Goal: Task Accomplishment & Management: Complete application form

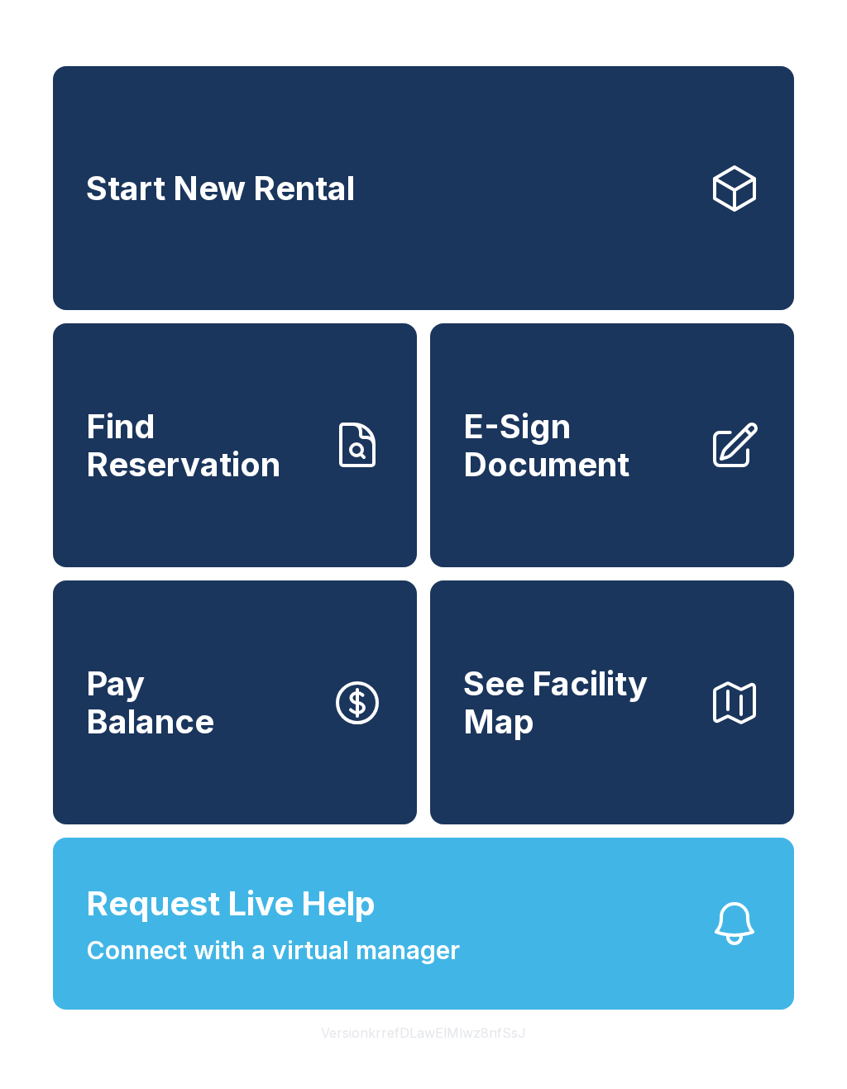
click at [222, 201] on span "Start New Rental" at bounding box center [220, 189] width 269 height 38
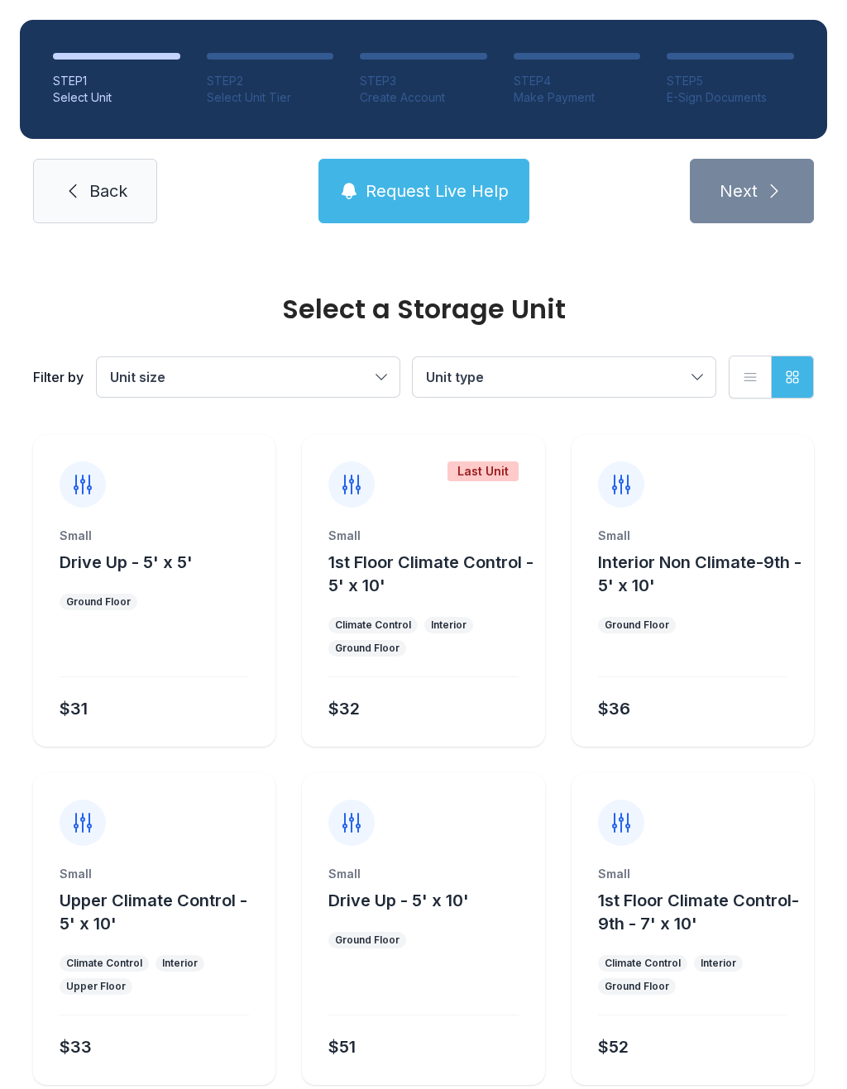
click at [706, 367] on button "Unit type" at bounding box center [564, 377] width 303 height 40
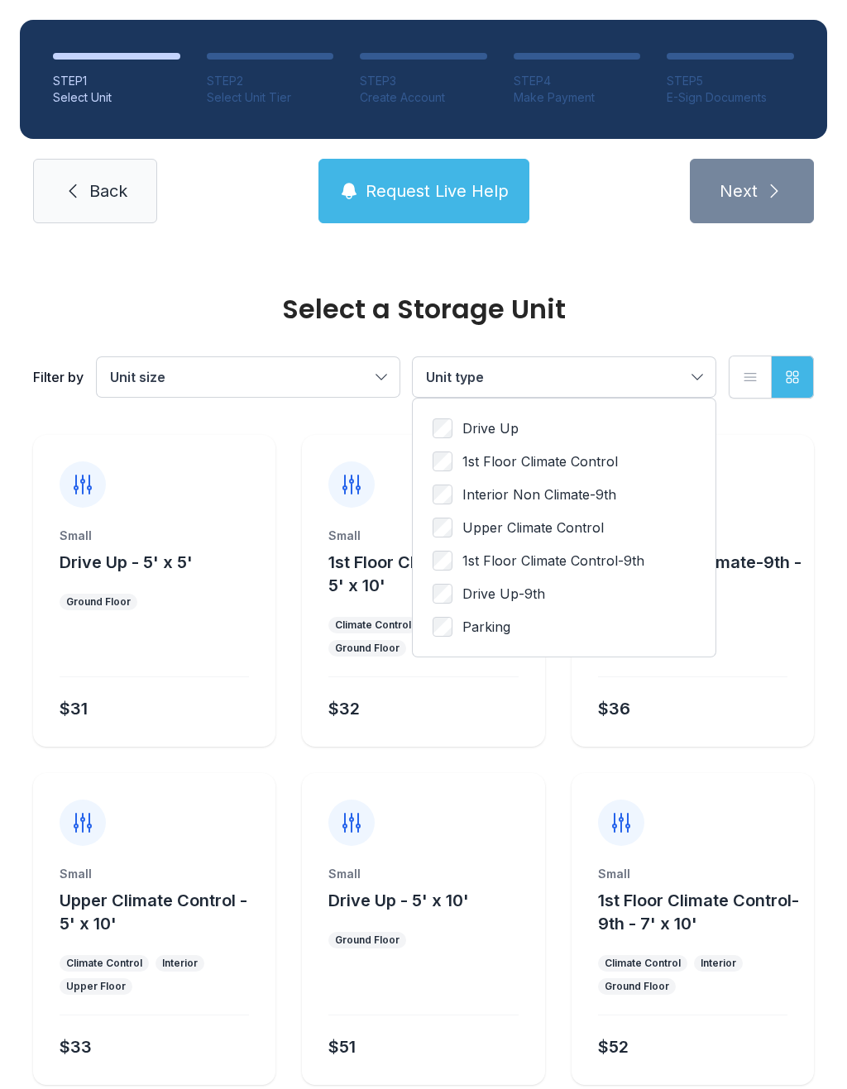
click at [514, 437] on span "Drive Up" at bounding box center [490, 429] width 56 height 20
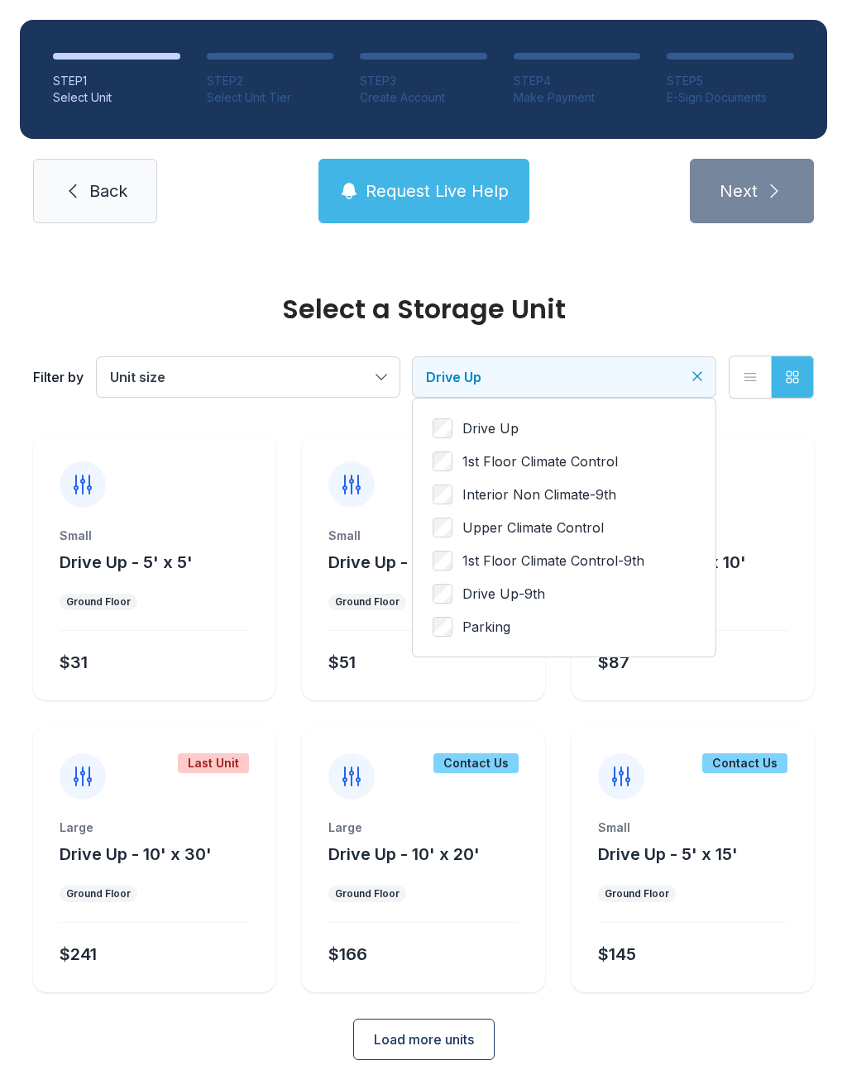
click at [435, 639] on div "Drive Up 1st Floor Climate Control Interior Non Climate-9th Upper Climate Contr…" at bounding box center [564, 528] width 303 height 258
click at [694, 372] on icon "Clear filters" at bounding box center [697, 376] width 17 height 17
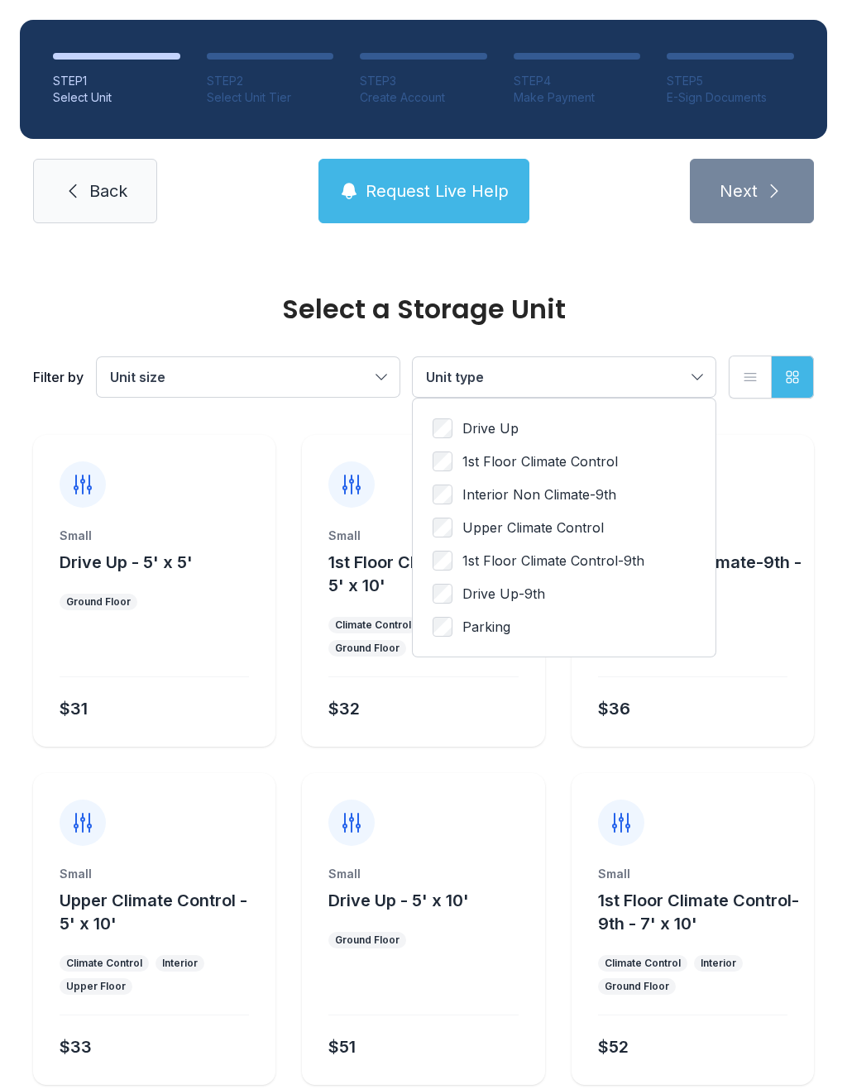
click at [435, 409] on div "Drive Up 1st Floor Climate Control Interior Non Climate-9th Upper Climate Contr…" at bounding box center [564, 528] width 303 height 258
click at [447, 412] on div "Drive Up 1st Floor Climate Control Interior Non Climate-9th Upper Climate Contr…" at bounding box center [564, 528] width 303 height 258
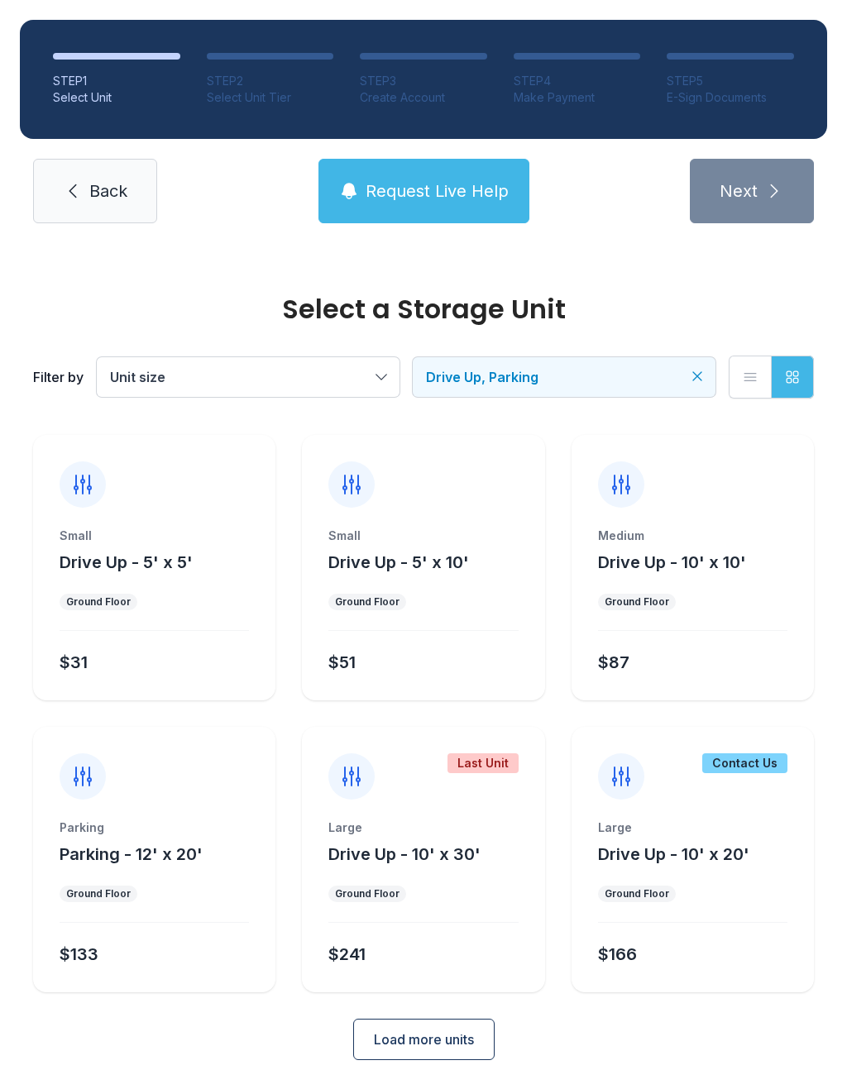
click at [428, 1025] on button "Load more units" at bounding box center [423, 1039] width 141 height 41
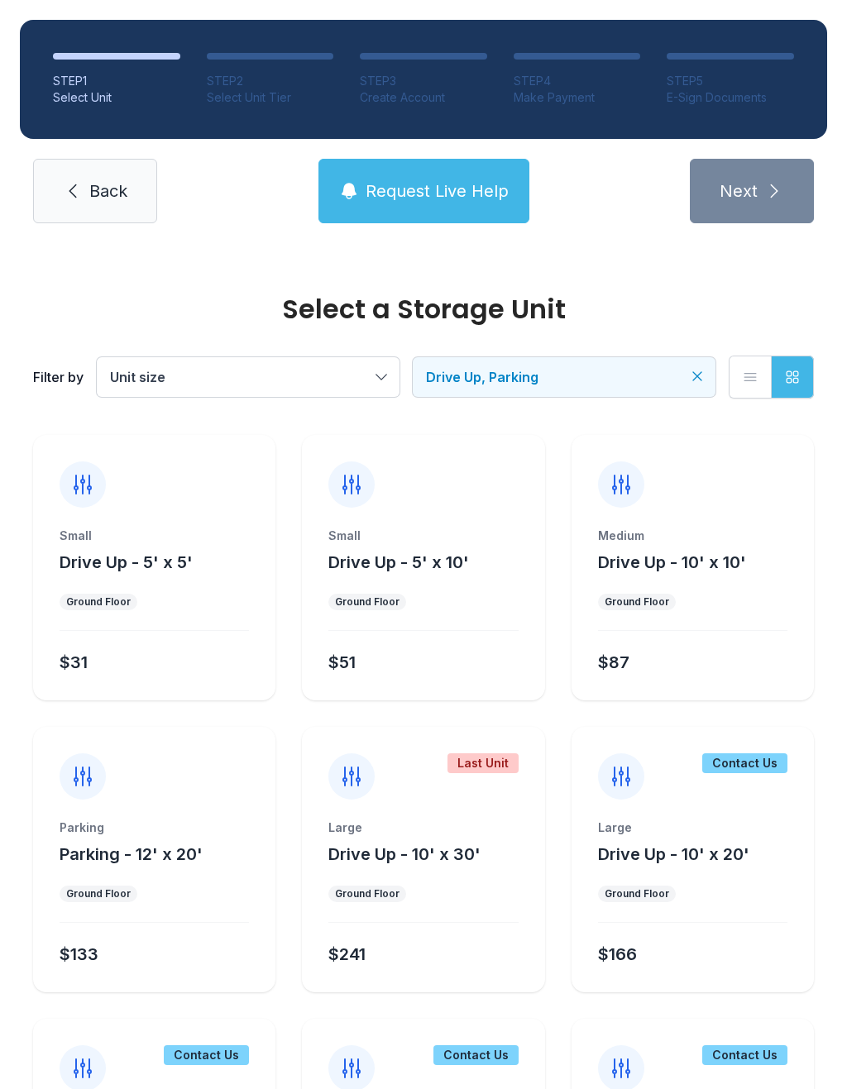
click at [242, 395] on button "Unit size" at bounding box center [248, 377] width 303 height 40
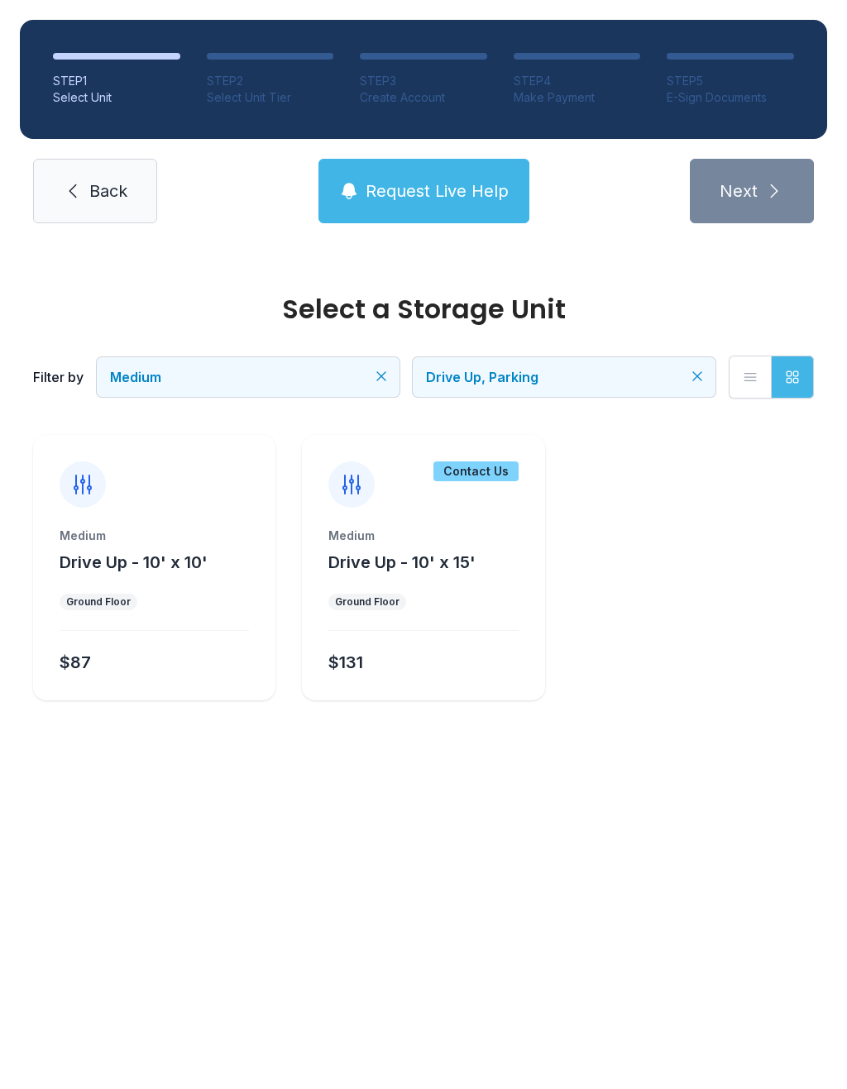
click at [115, 199] on span "Back" at bounding box center [108, 190] width 38 height 23
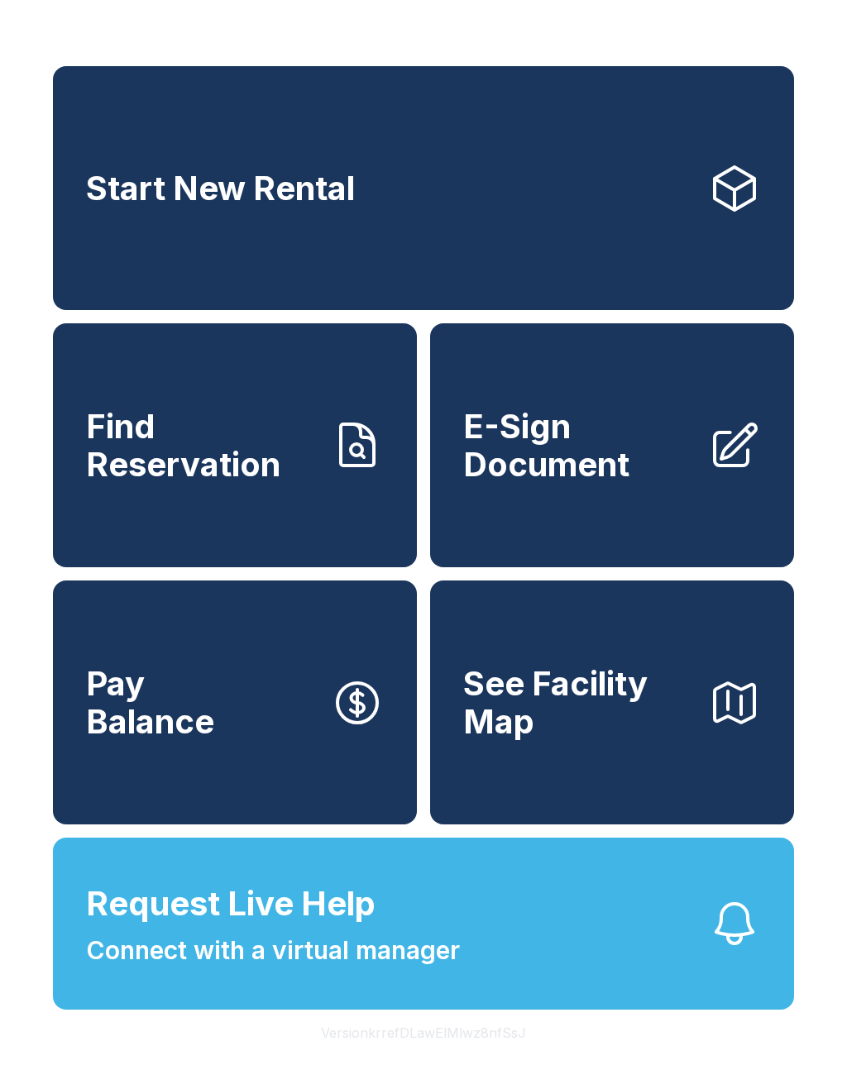
click at [610, 467] on span "E-Sign Document" at bounding box center [579, 445] width 232 height 75
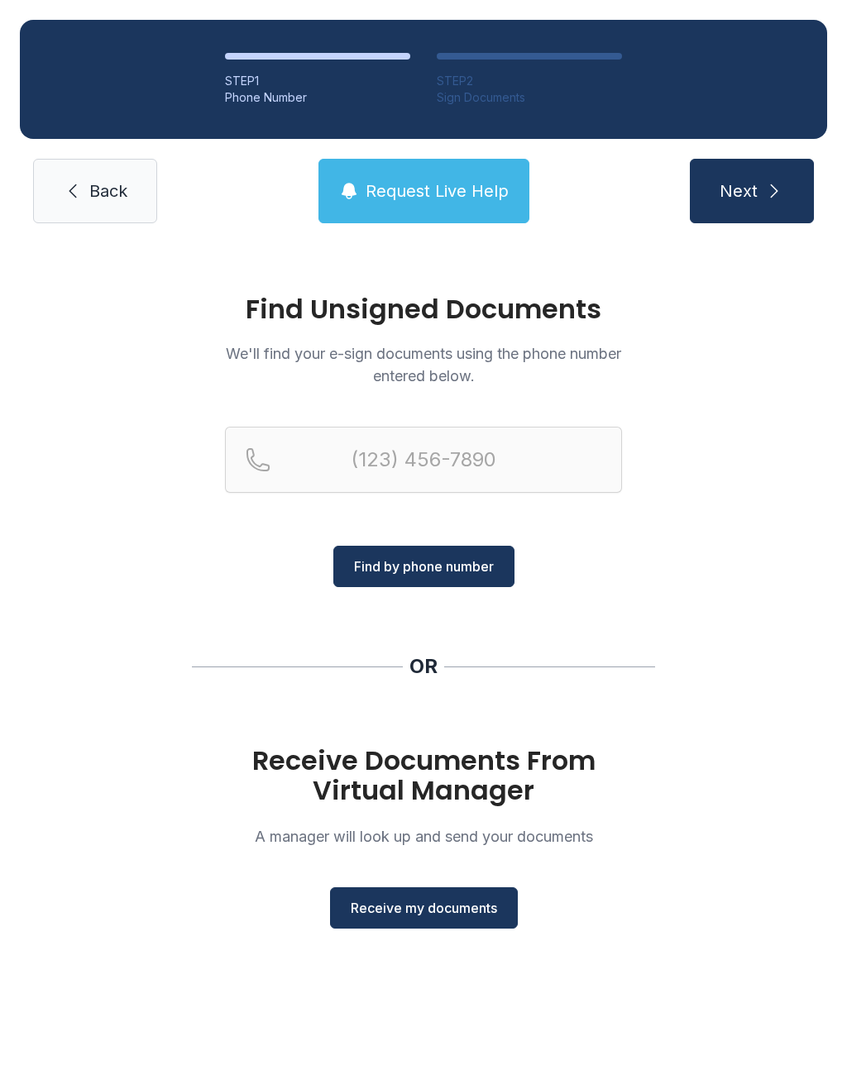
click at [471, 910] on span "Receive my documents" at bounding box center [424, 908] width 146 height 20
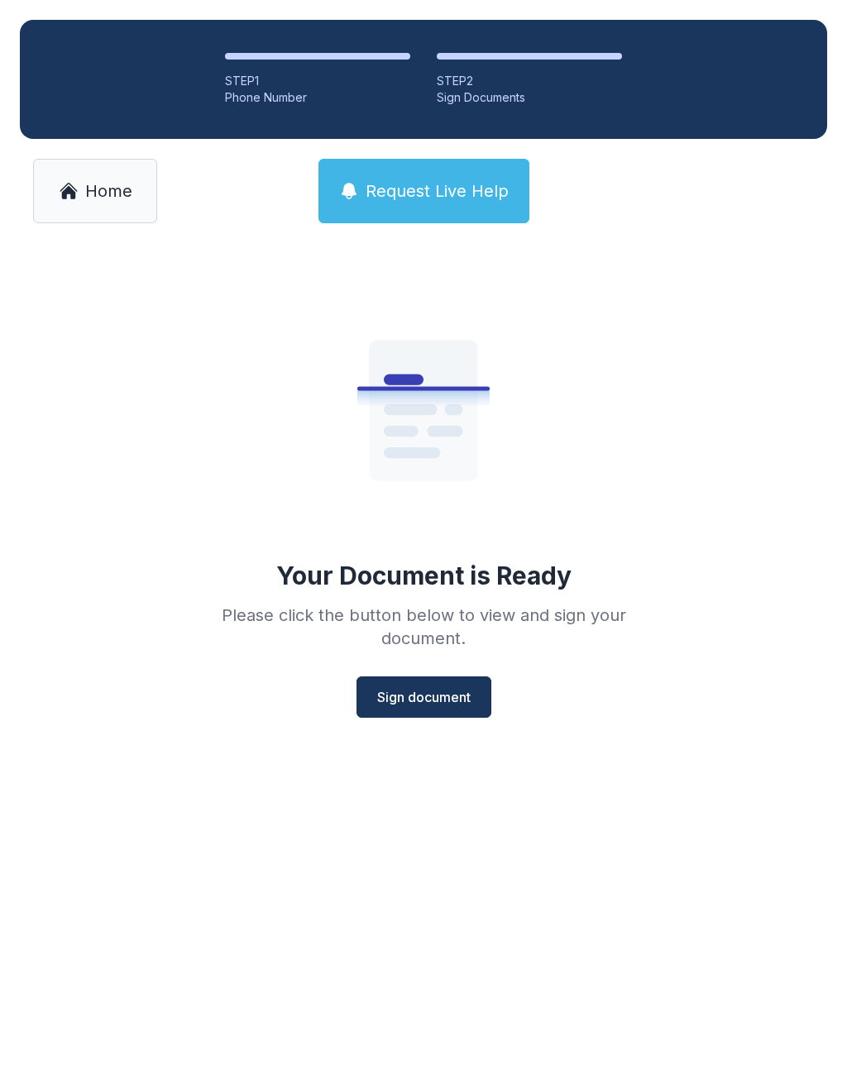
click at [430, 706] on span "Sign document" at bounding box center [423, 697] width 93 height 20
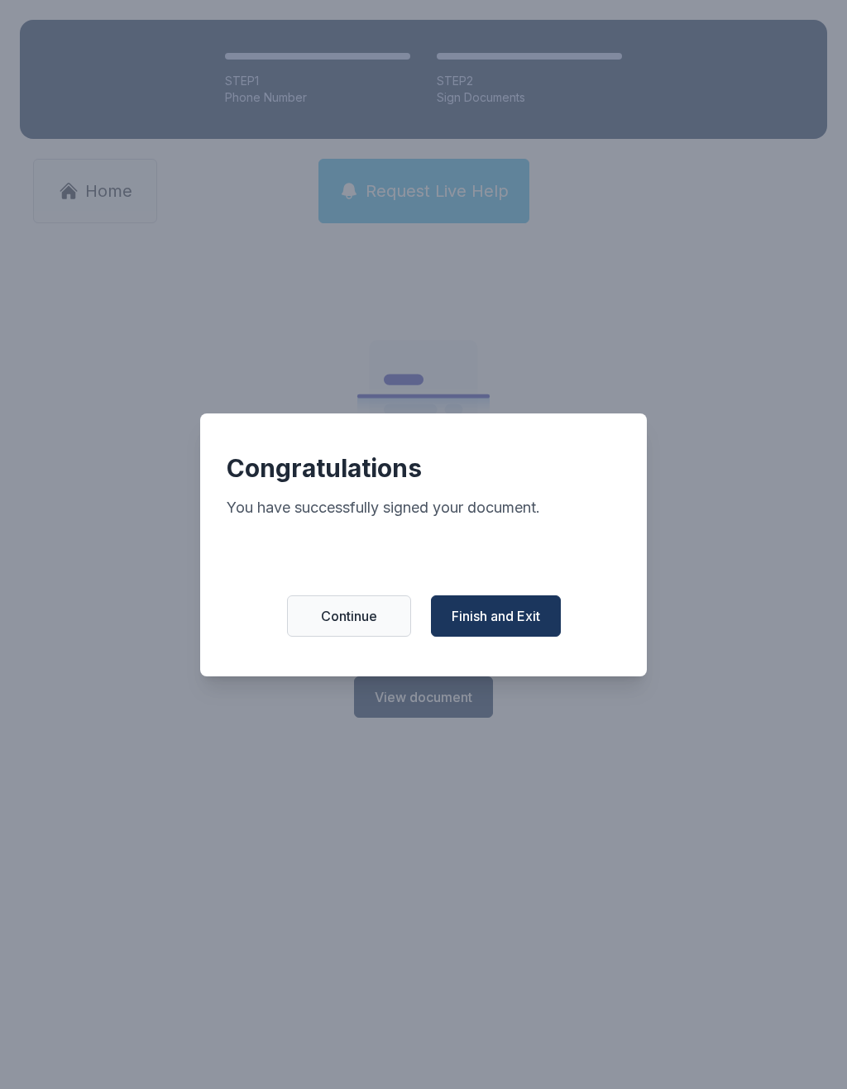
click at [500, 626] on span "Finish and Exit" at bounding box center [496, 616] width 89 height 20
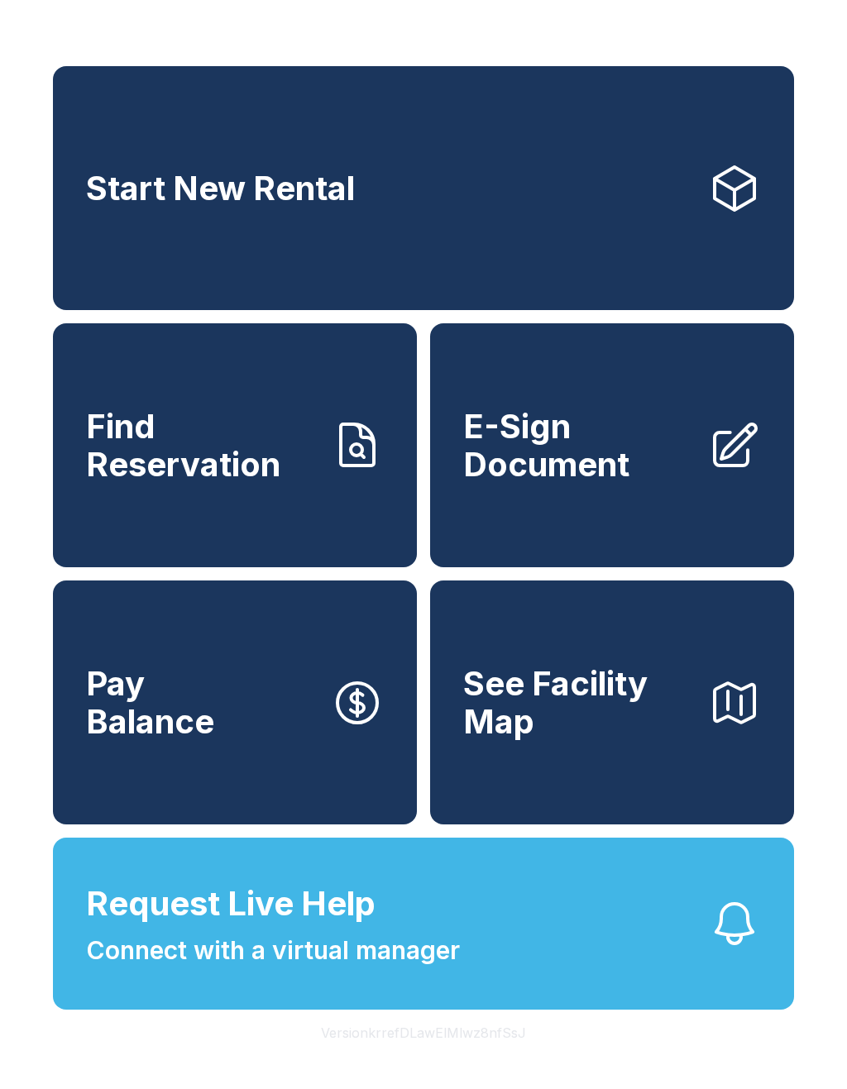
click at [598, 461] on span "E-Sign Document" at bounding box center [579, 445] width 232 height 75
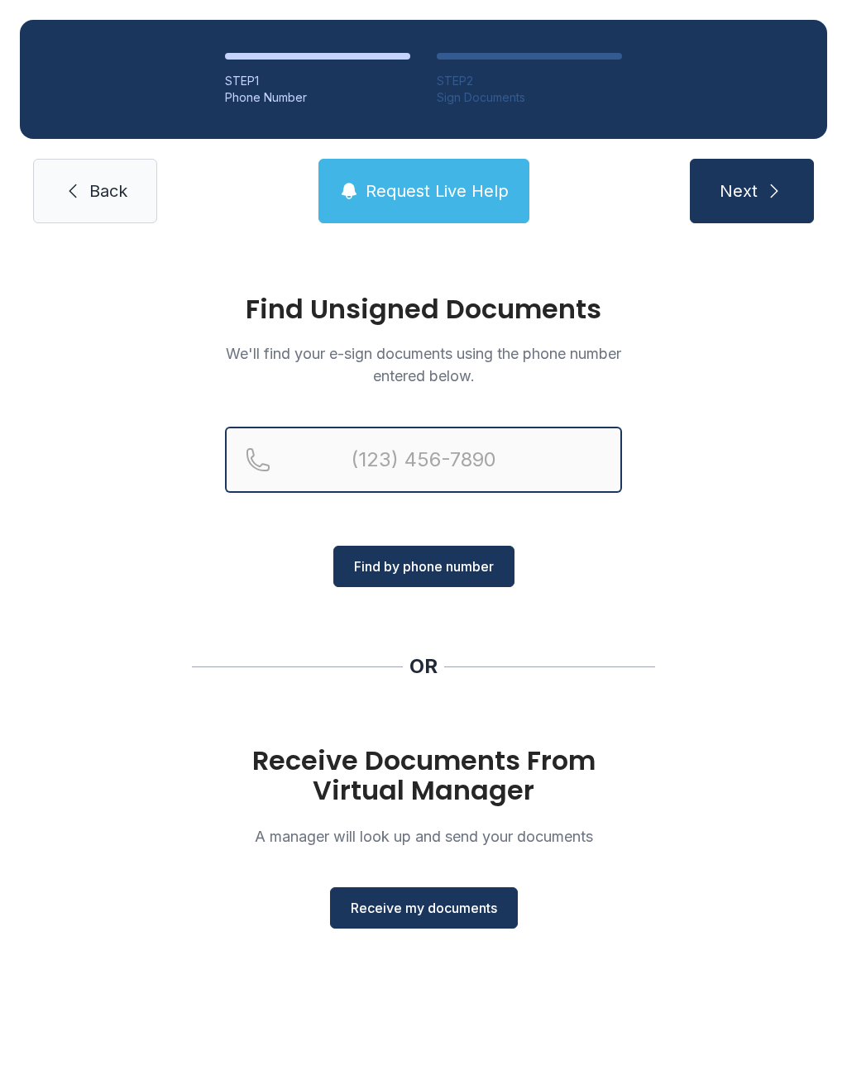
click at [492, 486] on input "Reservation phone number" at bounding box center [423, 460] width 397 height 66
type input "[PHONE_NUMBER]"
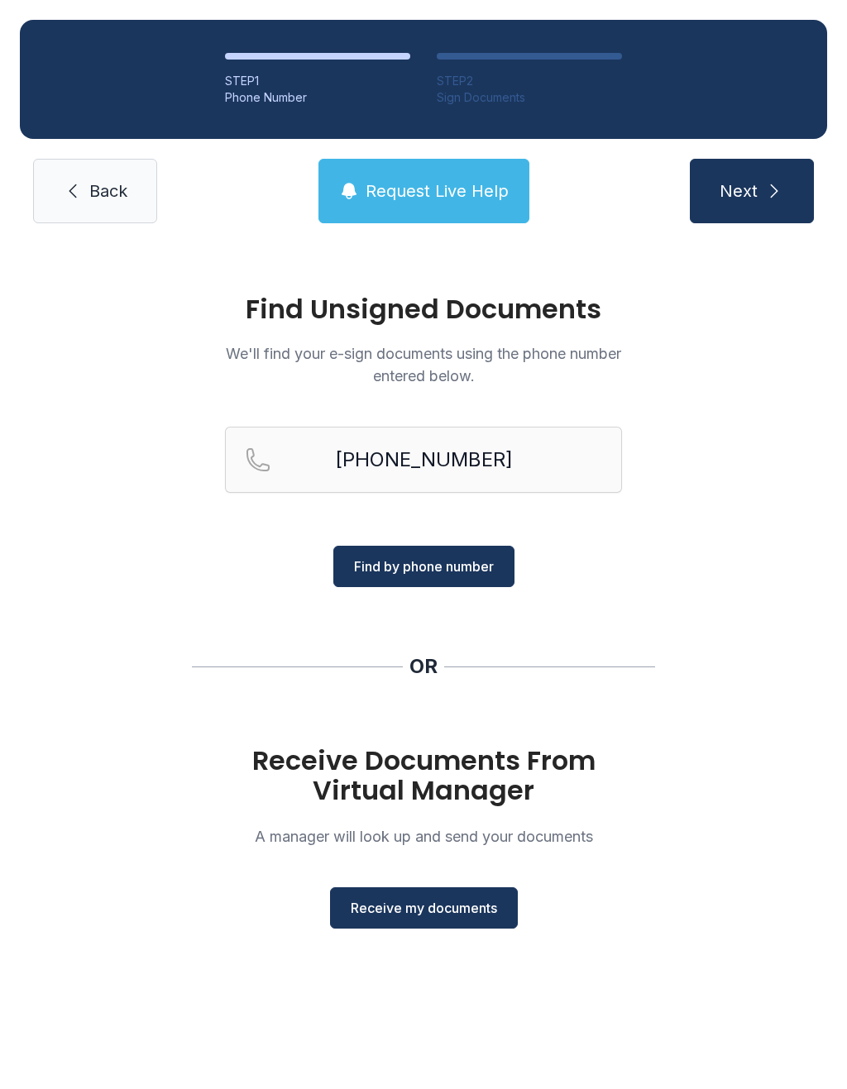
click at [465, 561] on span "Find by phone number" at bounding box center [424, 567] width 140 height 20
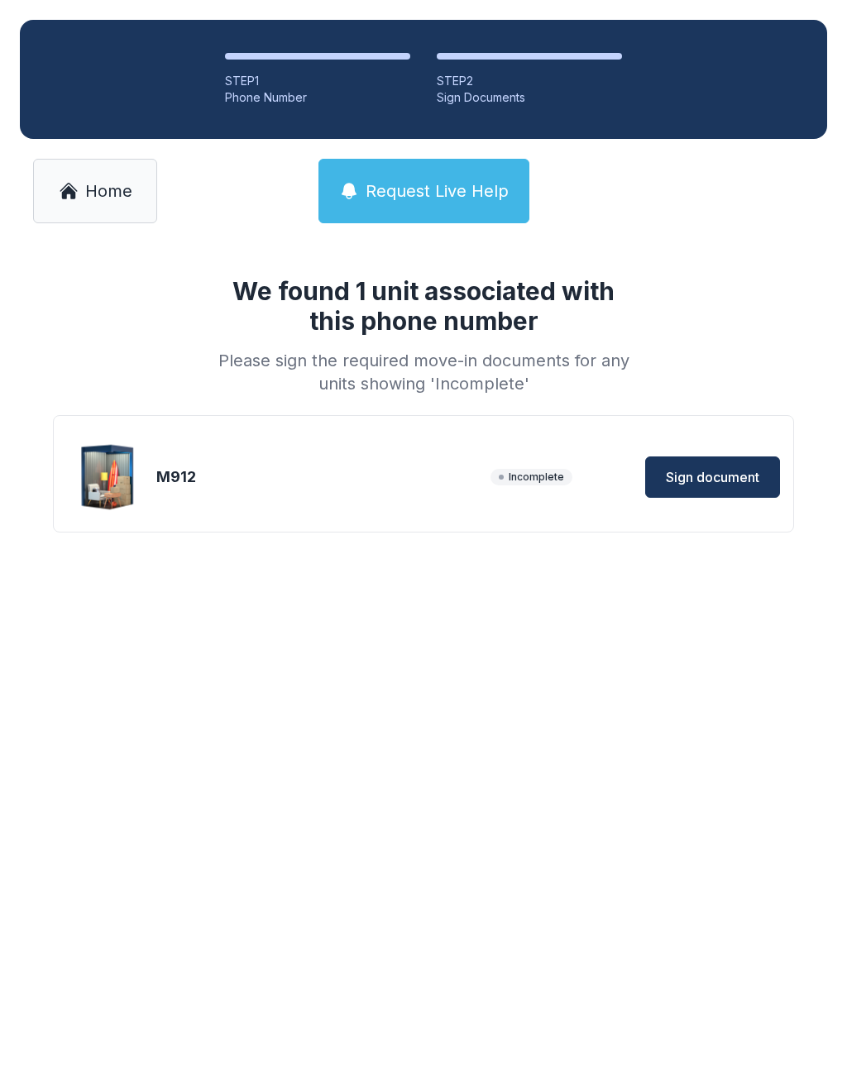
click at [147, 481] on img at bounding box center [108, 477] width 79 height 79
click at [739, 475] on span "Sign document" at bounding box center [712, 477] width 93 height 20
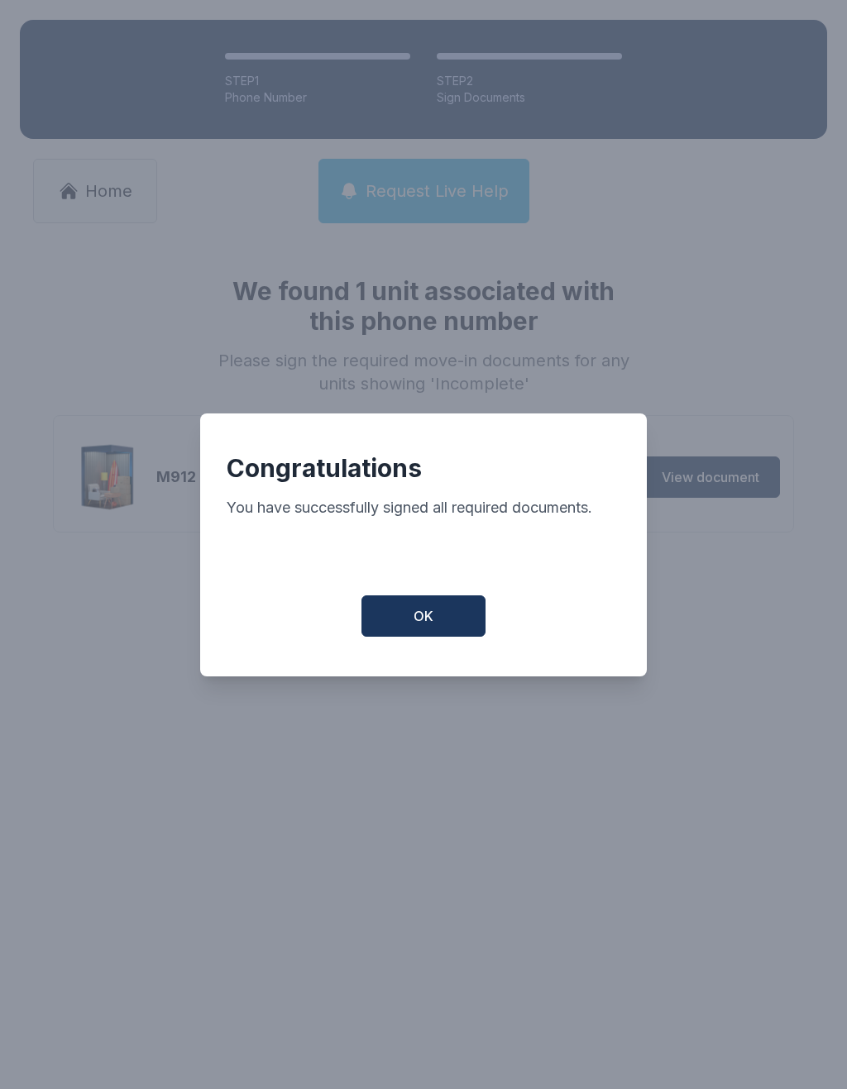
click at [424, 626] on span "OK" at bounding box center [424, 616] width 20 height 20
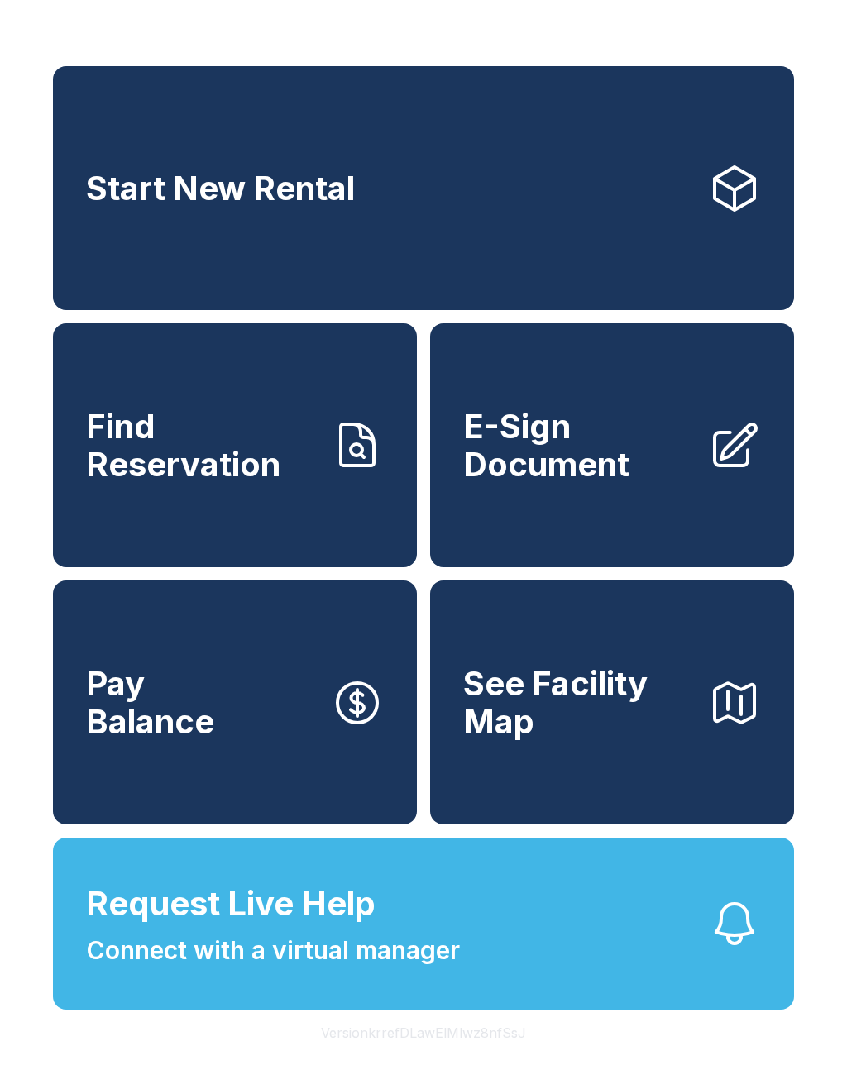
click at [526, 471] on span "E-Sign Document" at bounding box center [579, 445] width 232 height 75
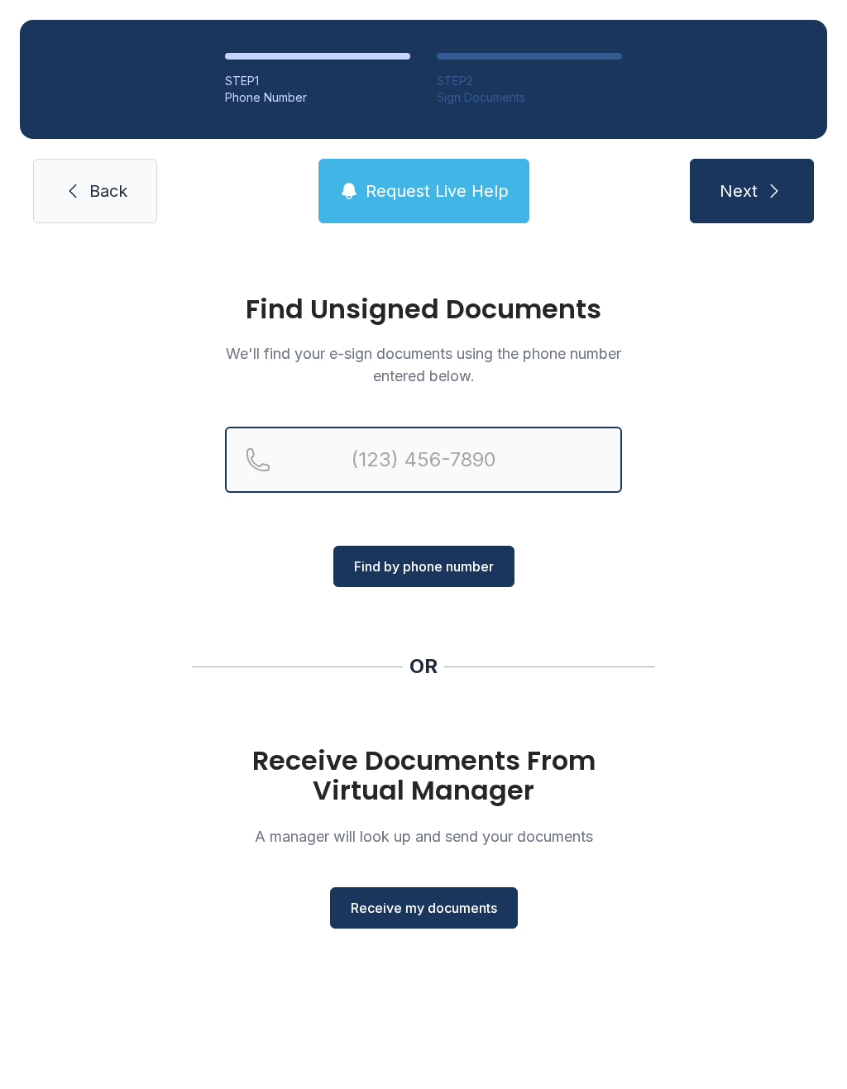
click at [520, 460] on input "Reservation phone number" at bounding box center [423, 460] width 397 height 66
type input "[PHONE_NUMBER]"
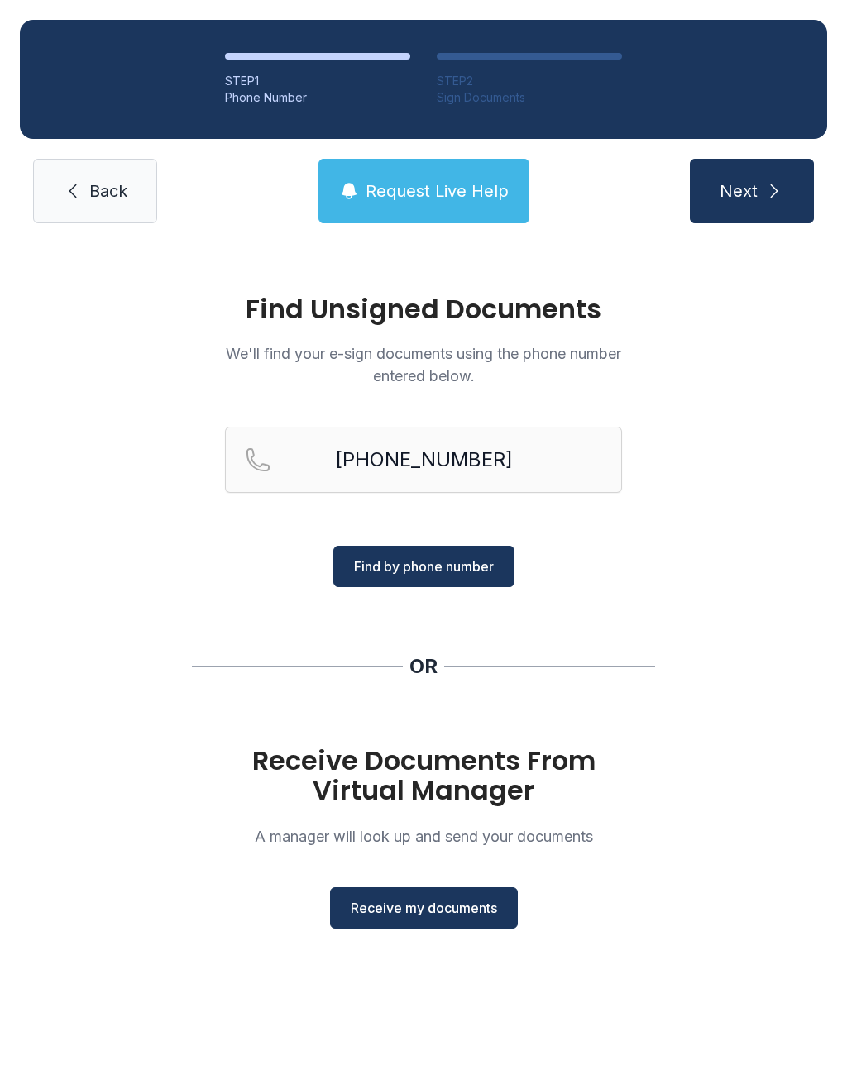
click at [443, 567] on span "Find by phone number" at bounding box center [424, 567] width 140 height 20
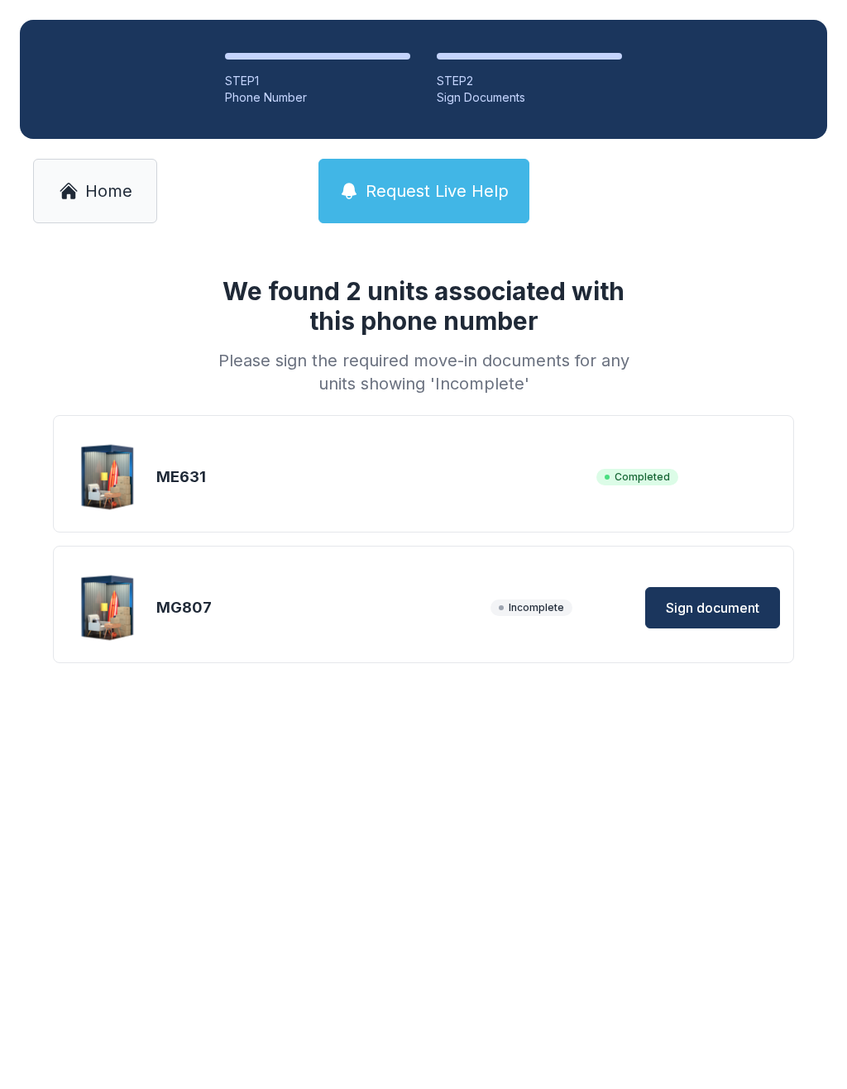
click at [734, 603] on span "Sign document" at bounding box center [712, 608] width 93 height 20
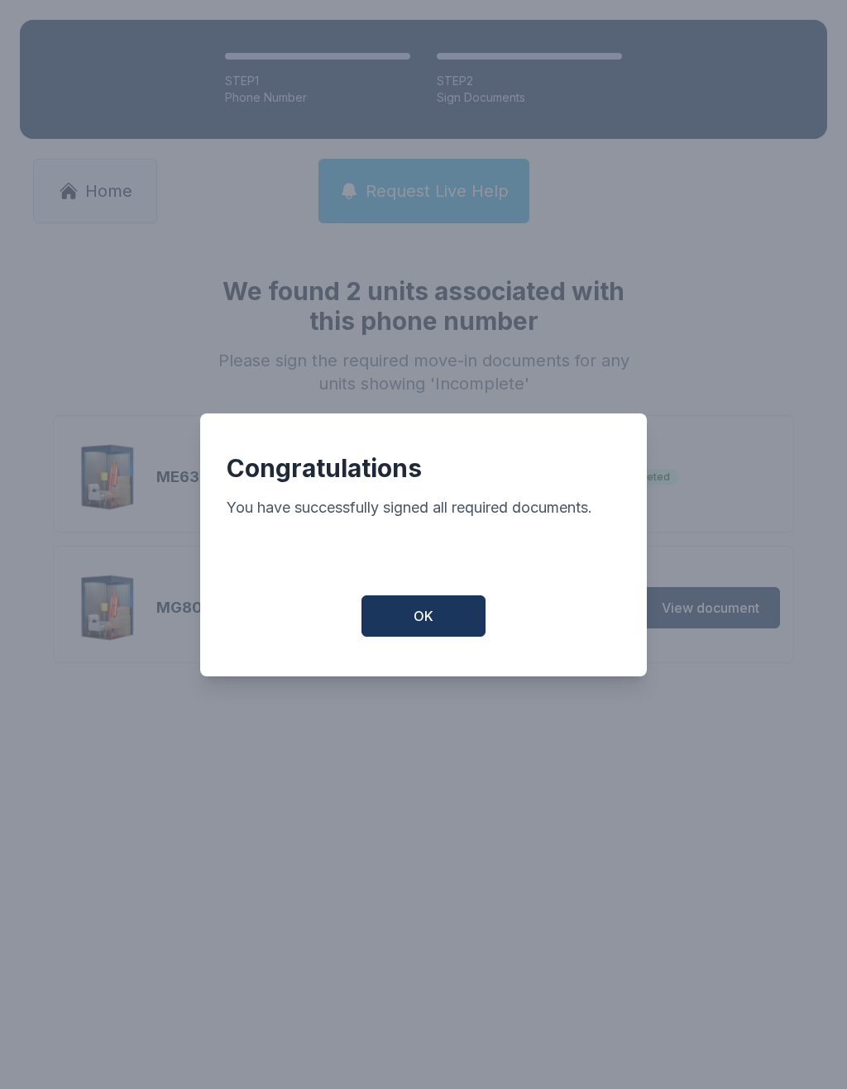
click at [453, 624] on button "OK" at bounding box center [423, 616] width 124 height 41
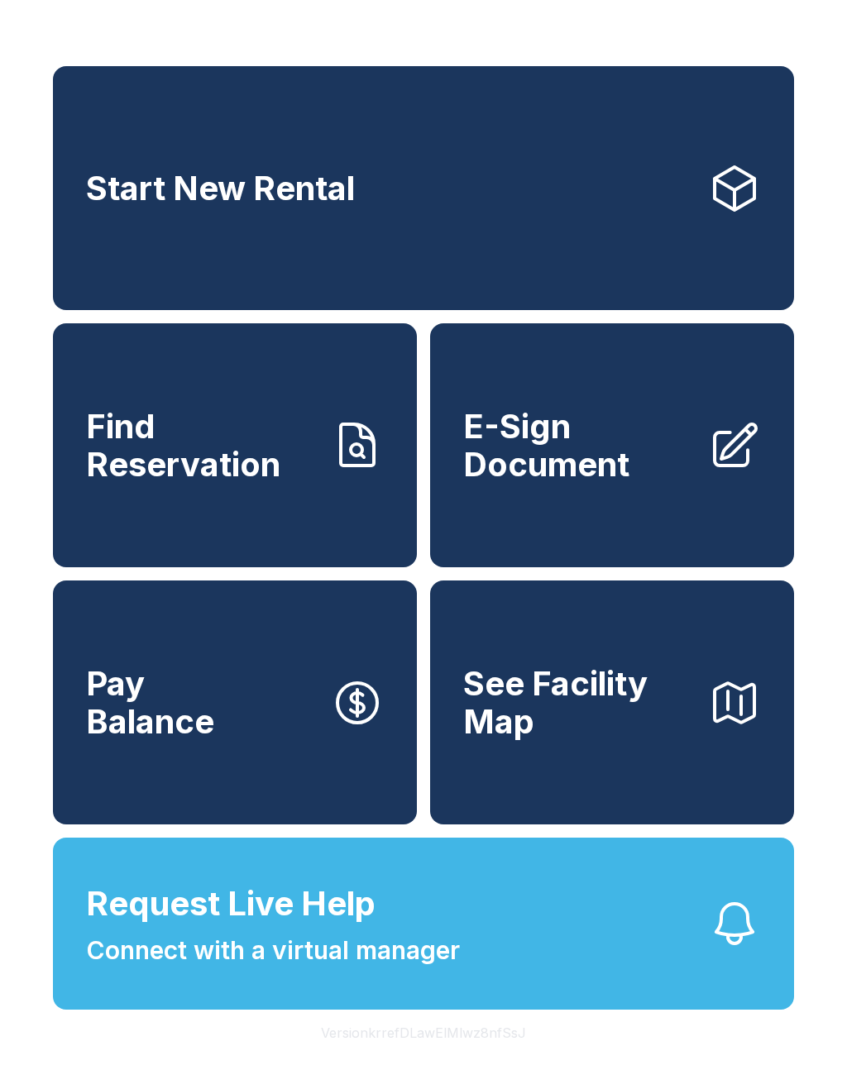
click at [581, 517] on link "E-Sign Document" at bounding box center [612, 445] width 364 height 244
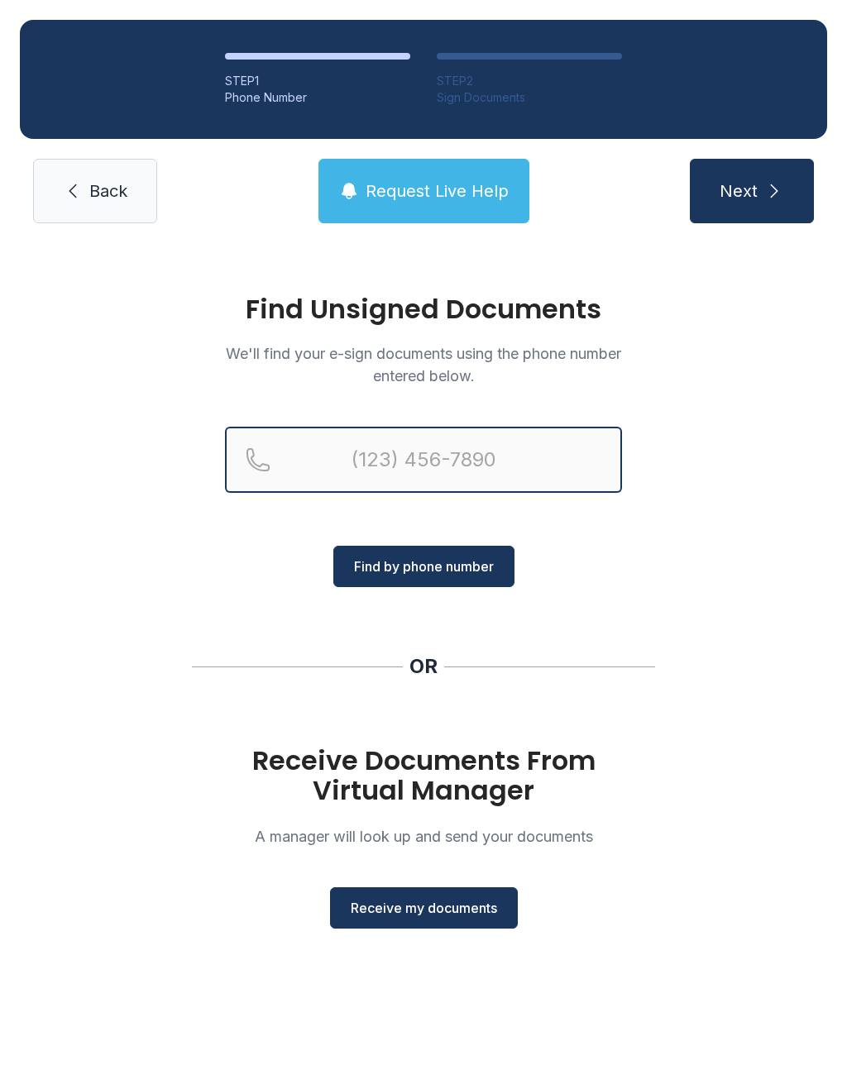
click at [447, 456] on input "Reservation phone number" at bounding box center [423, 460] width 397 height 66
type input "[PHONE_NUMBER]"
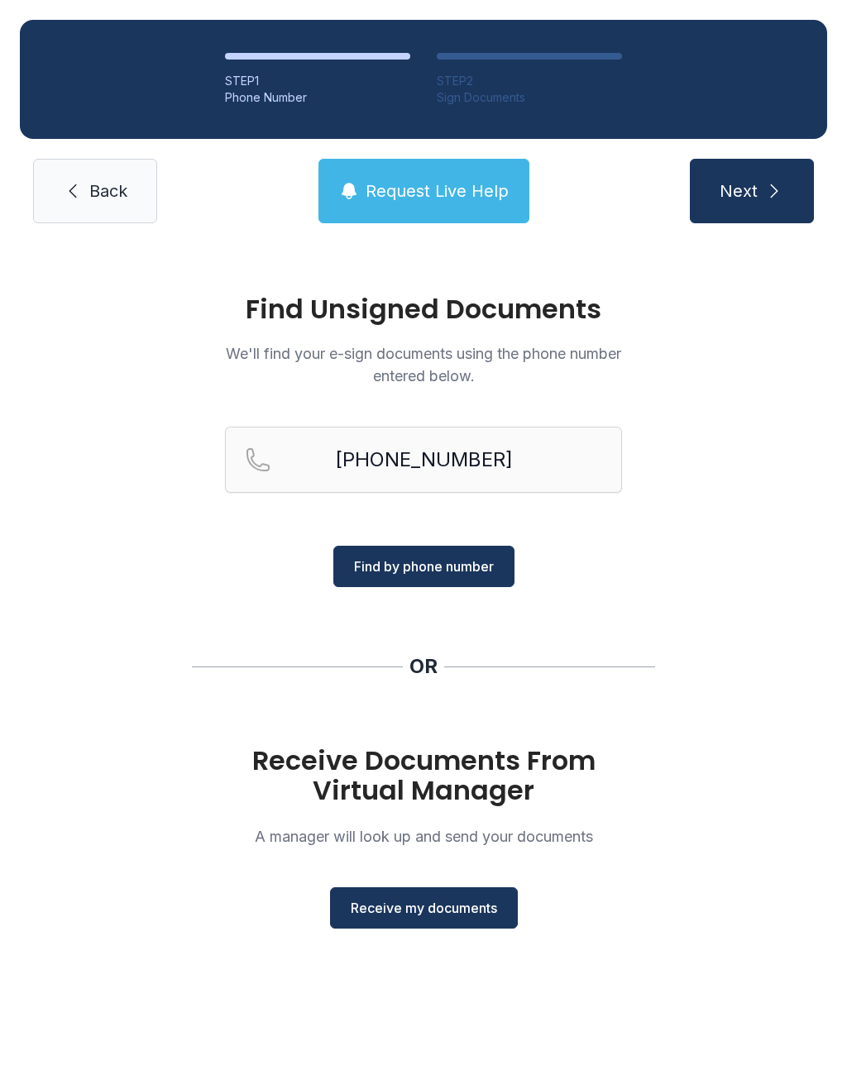
click at [457, 559] on span "Find by phone number" at bounding box center [424, 567] width 140 height 20
click at [442, 907] on span "Receive my documents" at bounding box center [424, 908] width 146 height 20
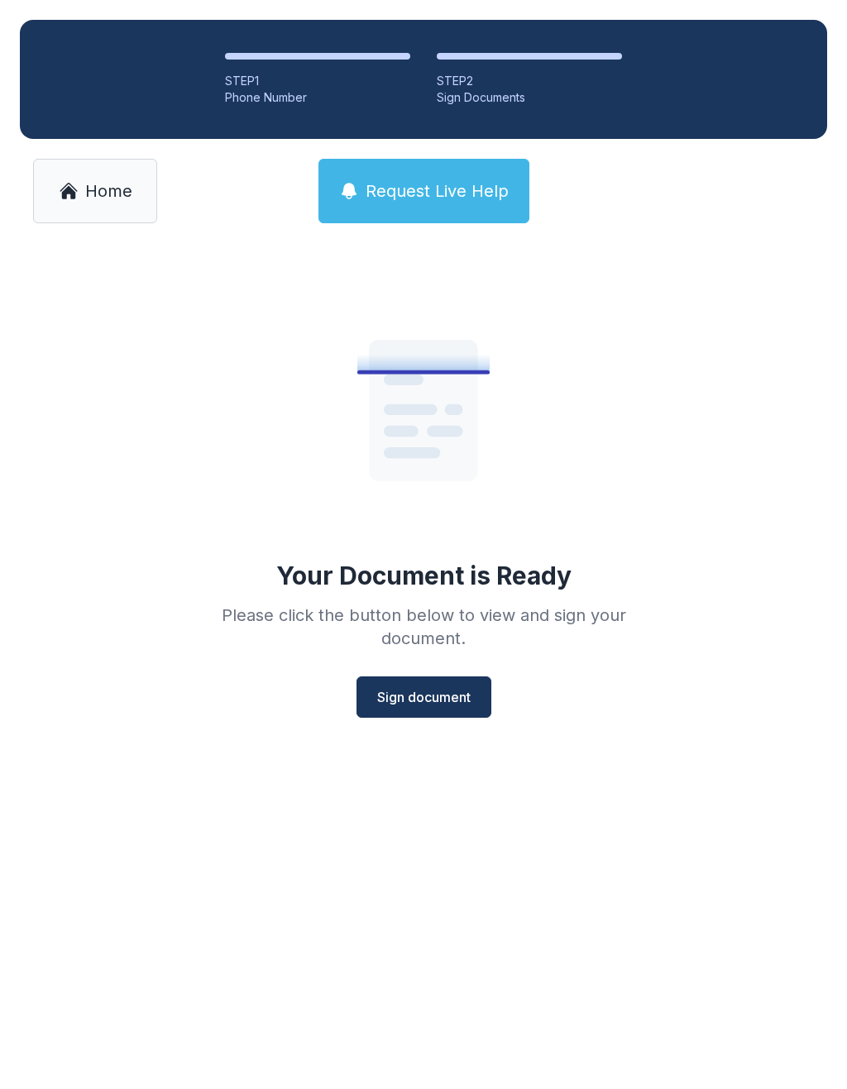
click at [429, 694] on span "Sign document" at bounding box center [423, 697] width 93 height 20
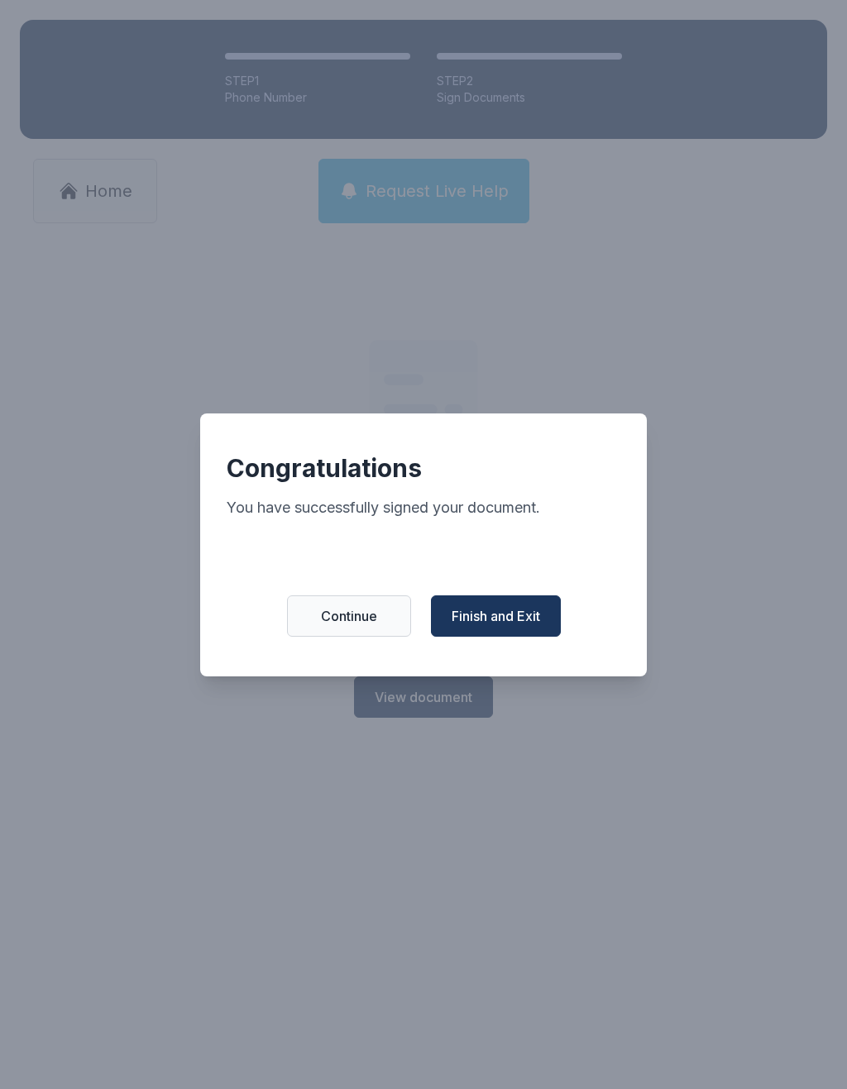
click at [523, 612] on button "Finish and Exit" at bounding box center [496, 616] width 130 height 41
